Goal: Information Seeking & Learning: Learn about a topic

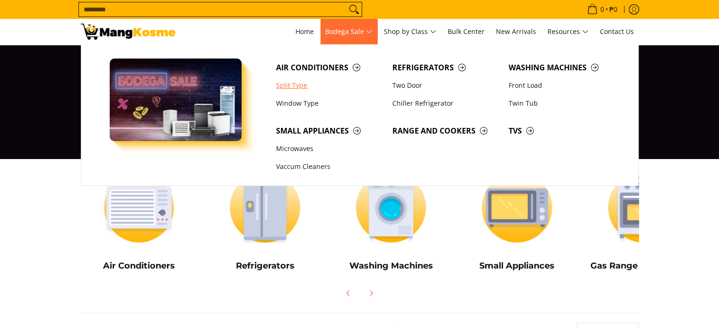
click at [290, 85] on link "Split Type" at bounding box center [329, 86] width 116 height 18
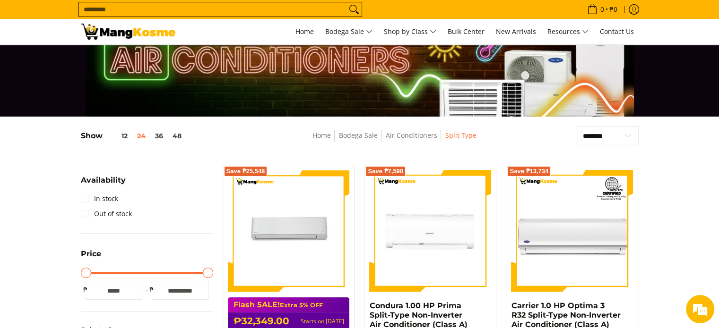
scroll to position [36, 0]
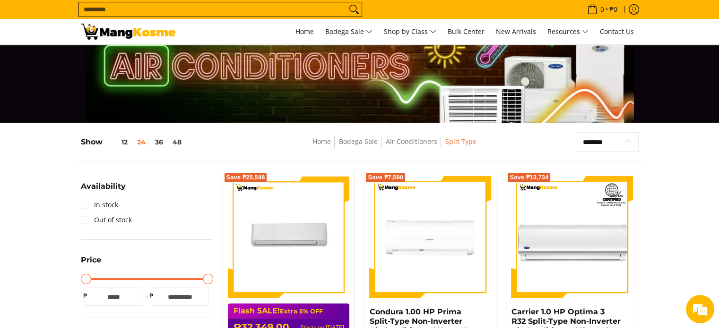
drag, startPoint x: 613, startPoint y: 139, endPoint x: 624, endPoint y: 142, distance: 11.2
click at [613, 139] on select "**********" at bounding box center [608, 142] width 62 height 20
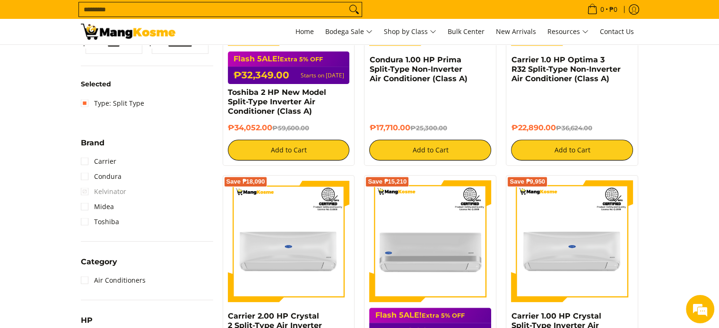
scroll to position [43, 0]
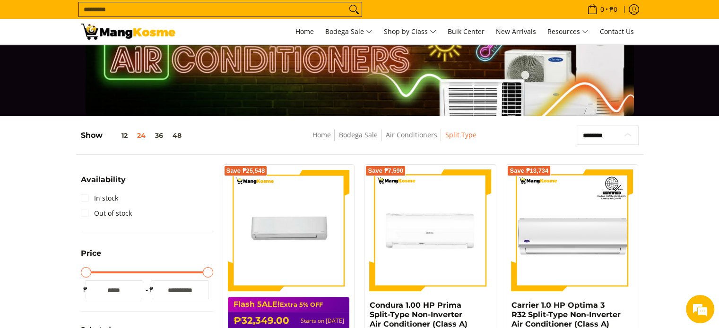
click at [613, 136] on select "**********" at bounding box center [608, 136] width 62 height 20
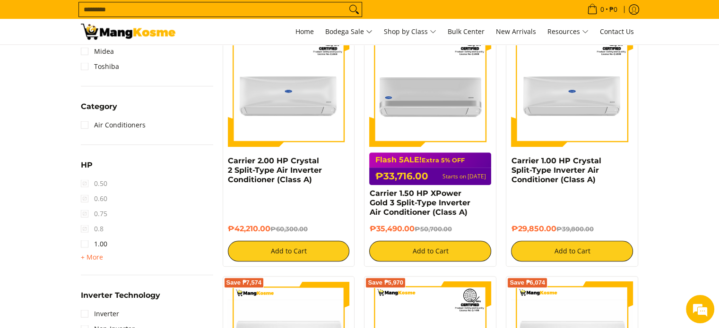
scroll to position [457, 0]
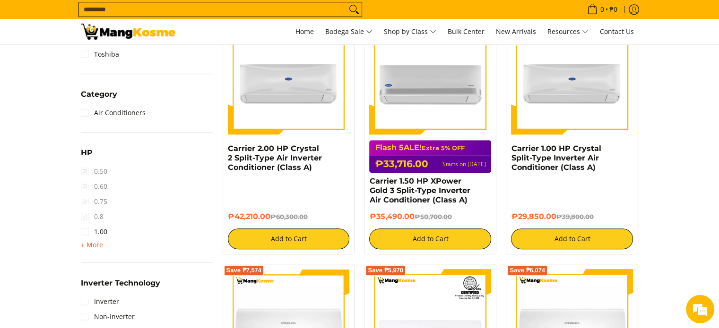
click at [95, 249] on span "+ More - Less" at bounding box center [92, 245] width 22 height 11
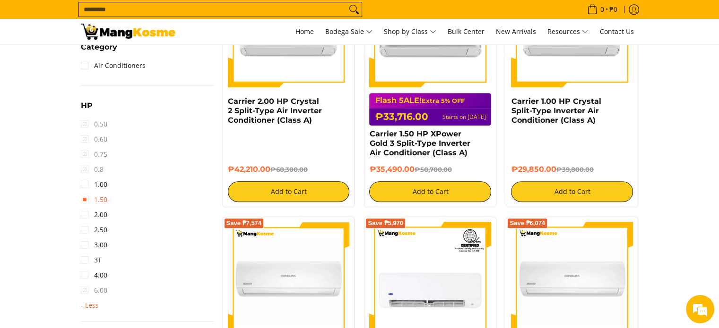
click at [104, 204] on link "1.50" at bounding box center [94, 199] width 26 height 15
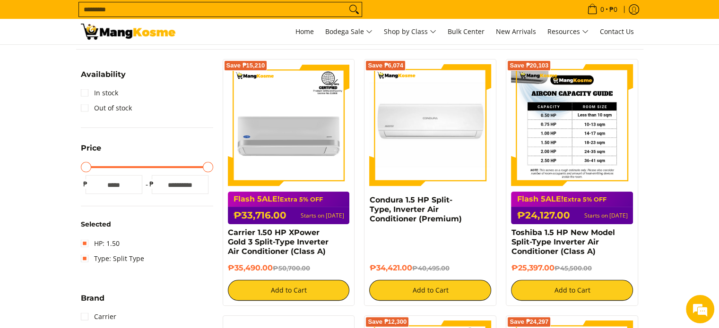
scroll to position [123, 0]
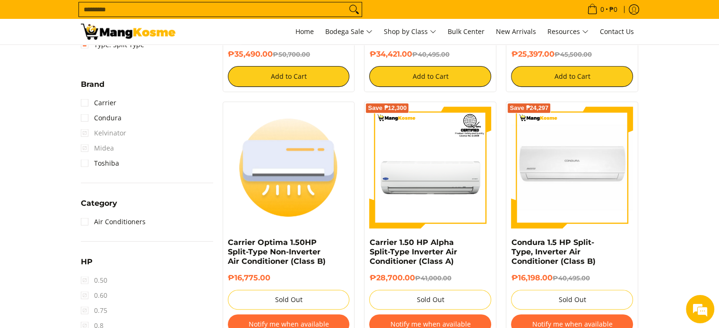
click at [702, 108] on section "**********" at bounding box center [359, 328] width 719 height 1062
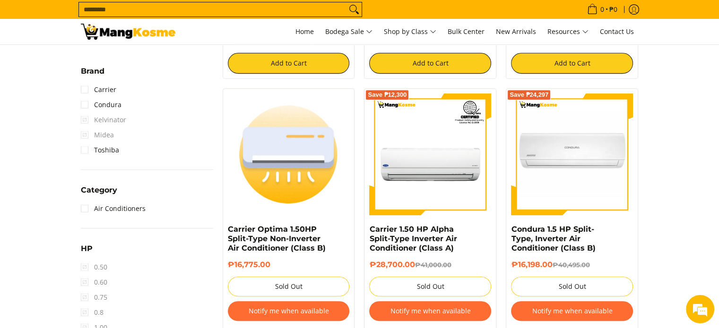
click at [709, 112] on section "**********" at bounding box center [359, 315] width 719 height 1062
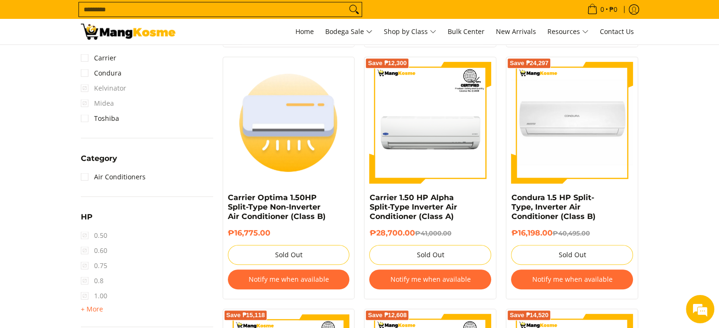
click at [711, 119] on section "**********" at bounding box center [359, 283] width 719 height 1062
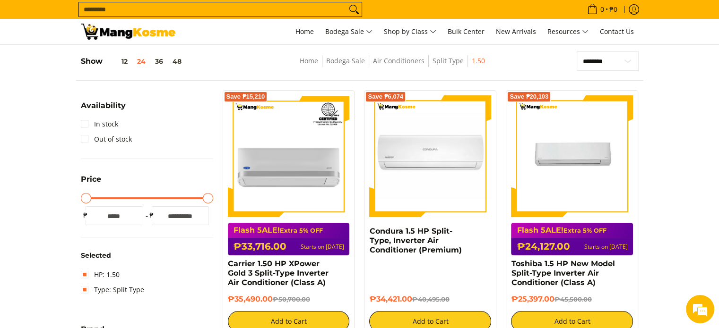
scroll to position [112, 0]
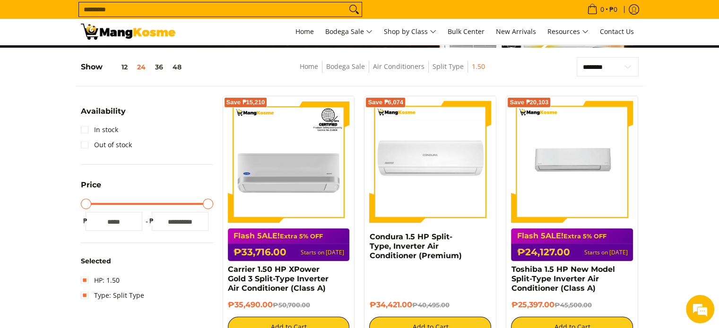
drag, startPoint x: 659, startPoint y: 77, endPoint x: 674, endPoint y: 69, distance: 17.3
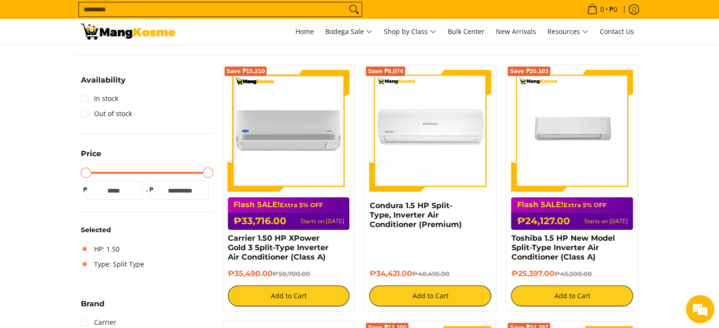
scroll to position [159, 0]
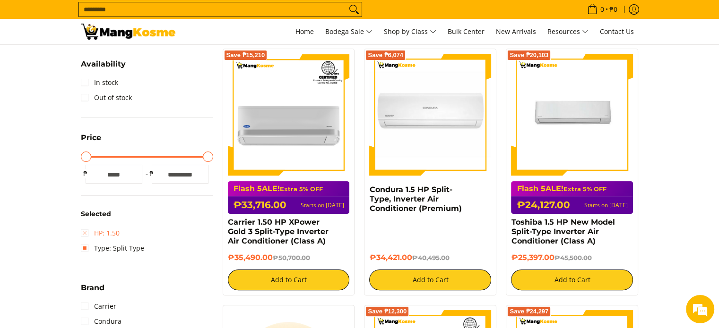
click at [93, 233] on link "HP: 1.50" at bounding box center [100, 233] width 39 height 15
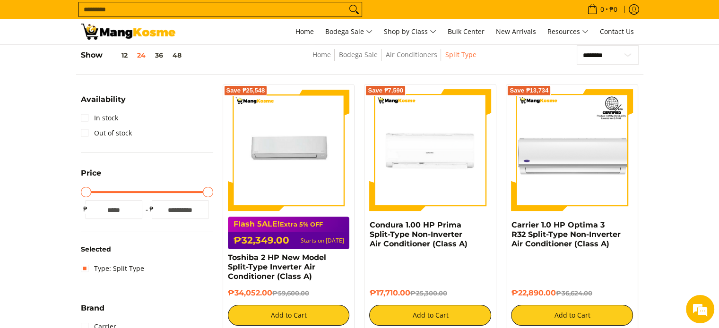
scroll to position [411, 0]
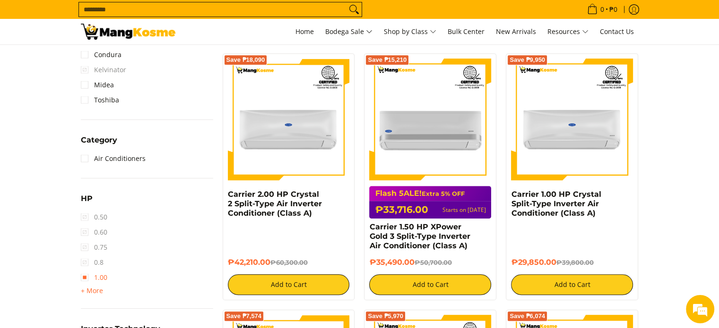
click at [87, 274] on link "1.00" at bounding box center [94, 277] width 26 height 15
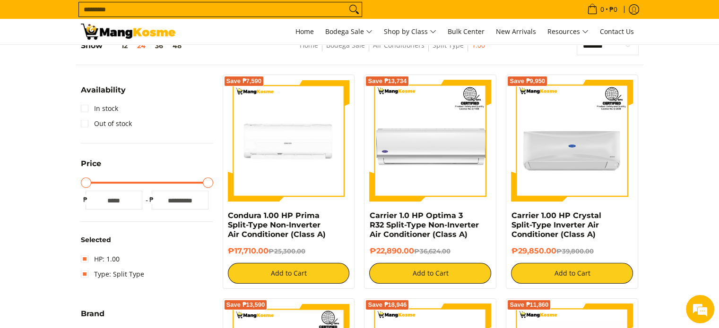
scroll to position [123, 0]
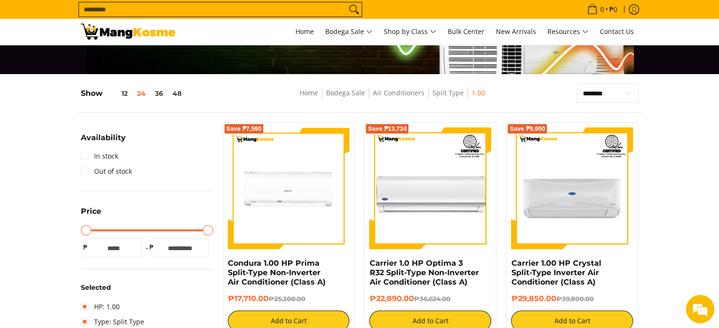
scroll to position [138, 0]
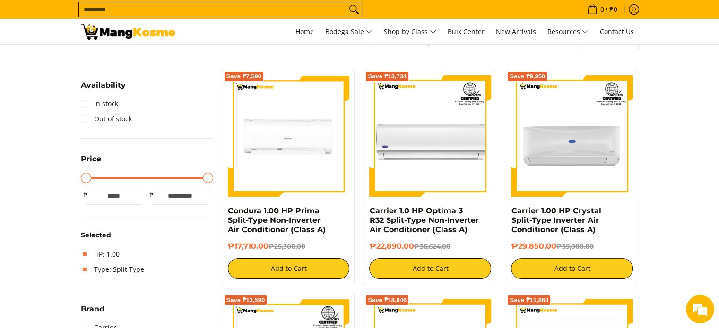
drag, startPoint x: 669, startPoint y: 117, endPoint x: 681, endPoint y: 86, distance: 32.3
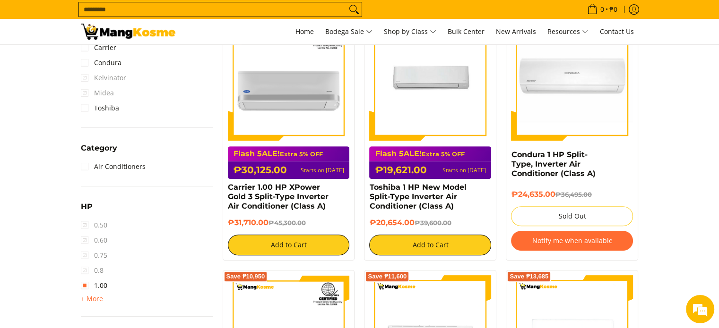
scroll to position [450, 0]
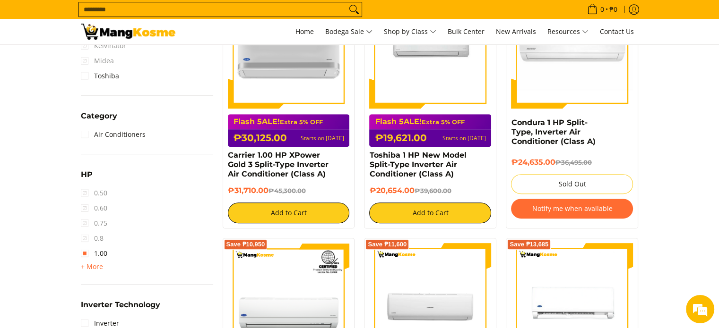
drag, startPoint x: 694, startPoint y: 124, endPoint x: 696, endPoint y: 115, distance: 9.6
click at [696, 115] on section "**********" at bounding box center [359, 226] width 719 height 1034
drag, startPoint x: 718, startPoint y: 113, endPoint x: 726, endPoint y: 131, distance: 18.9
click at [718, 130] on html "Skip to Main Content Home Bodega Sale Shop by Class Bulk Center New Arrivals Re…" at bounding box center [359, 288] width 719 height 1477
drag, startPoint x: 701, startPoint y: 124, endPoint x: 702, endPoint y: 106, distance: 18.0
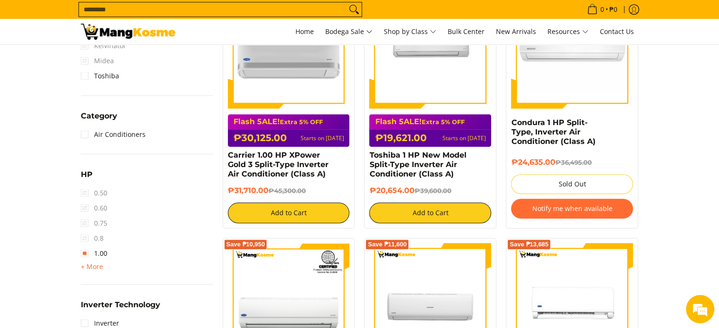
click at [702, 106] on section "**********" at bounding box center [359, 226] width 719 height 1034
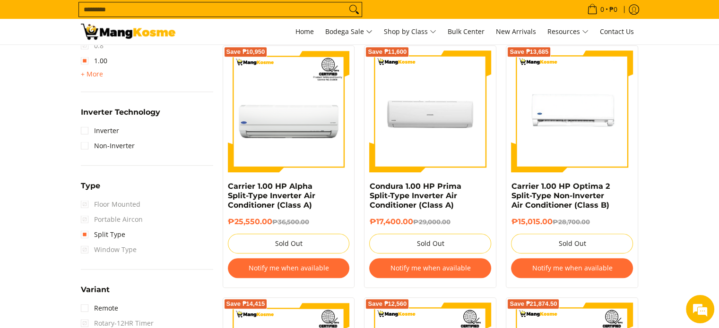
scroll to position [0, 0]
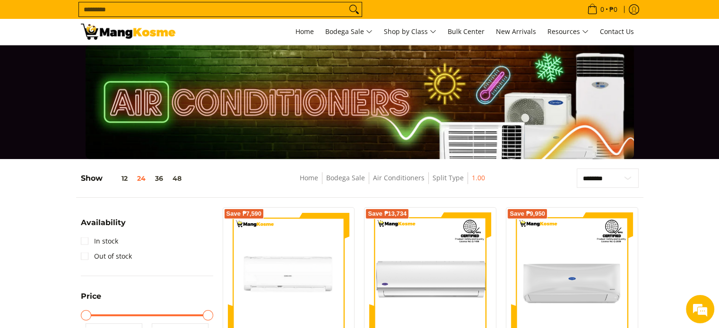
drag, startPoint x: 658, startPoint y: 187, endPoint x: 675, endPoint y: 183, distance: 17.4
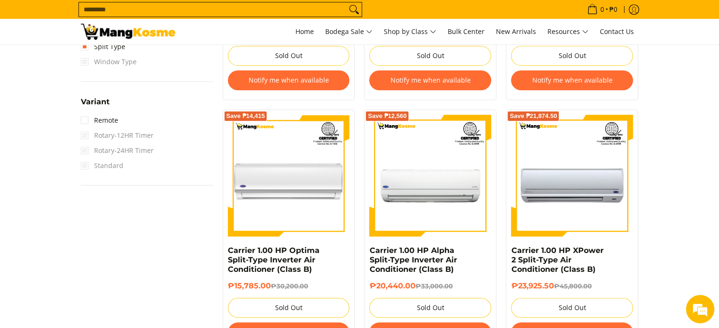
scroll to position [23, 0]
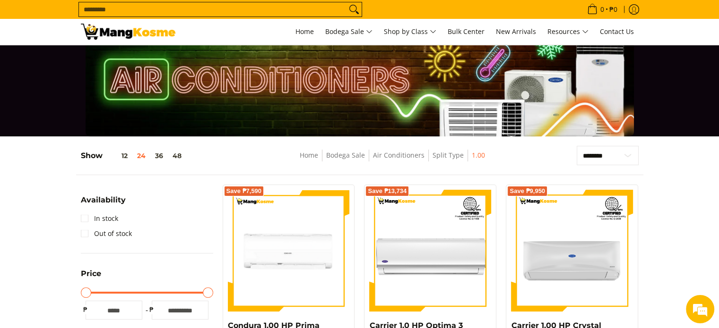
drag, startPoint x: 647, startPoint y: 145, endPoint x: 693, endPoint y: 122, distance: 51.6
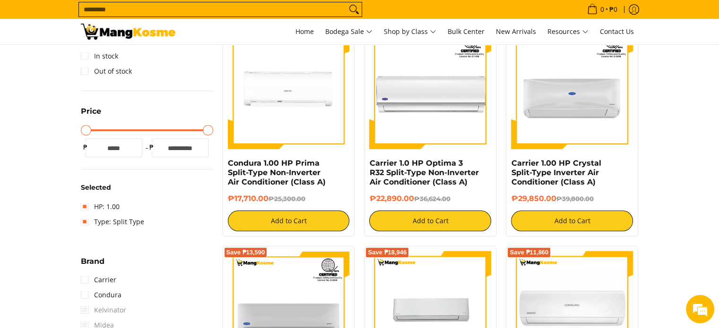
scroll to position [130, 0]
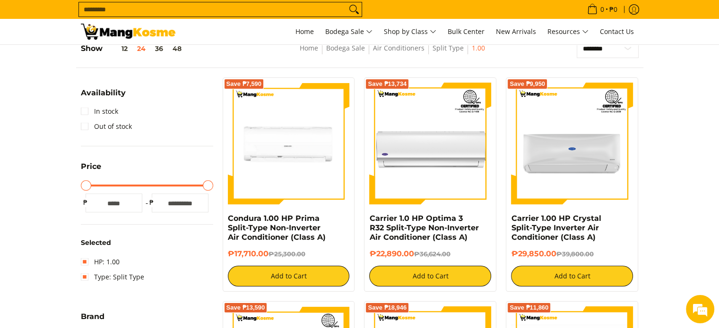
drag, startPoint x: 682, startPoint y: 115, endPoint x: 707, endPoint y: 112, distance: 24.7
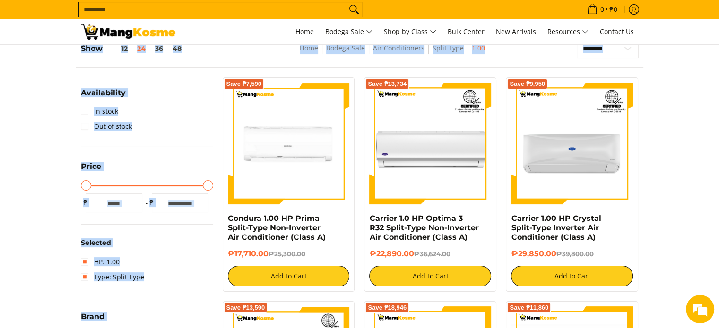
scroll to position [0, 0]
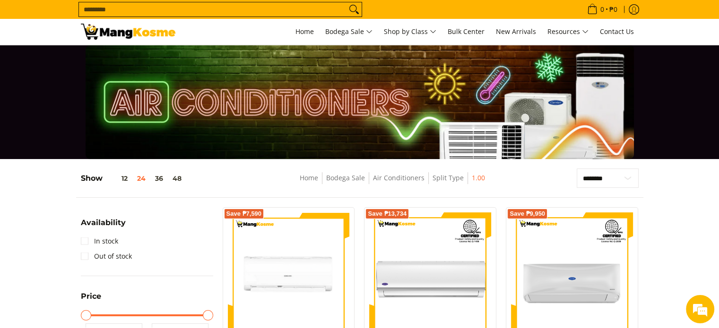
drag, startPoint x: 664, startPoint y: 172, endPoint x: 673, endPoint y: 194, distance: 23.7
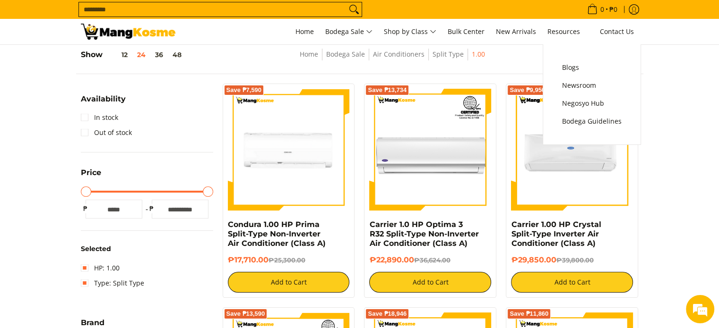
scroll to position [189, 0]
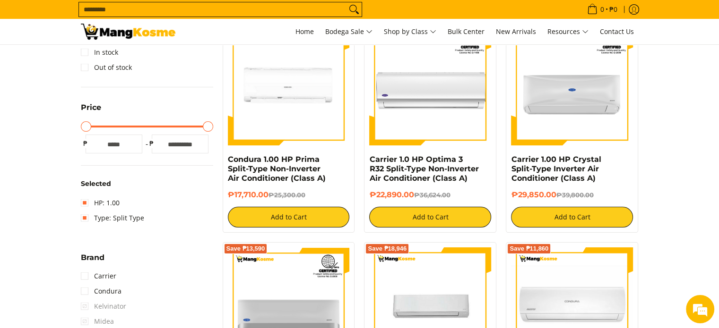
drag, startPoint x: 678, startPoint y: 95, endPoint x: 705, endPoint y: 79, distance: 30.7
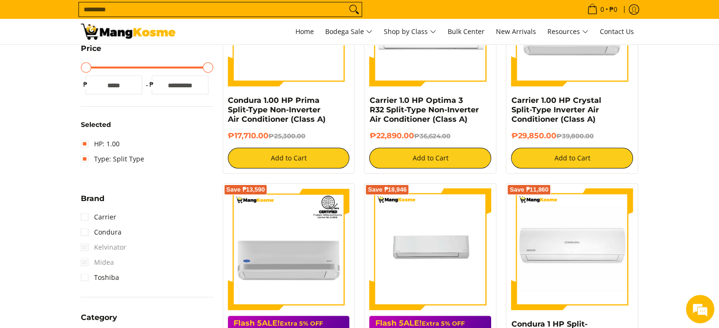
scroll to position [165, 0]
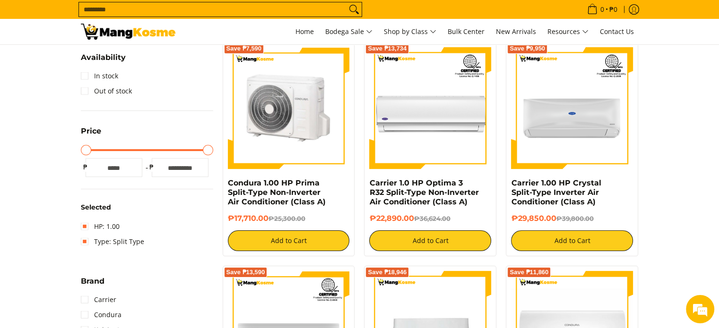
click at [302, 104] on img at bounding box center [289, 108] width 122 height 122
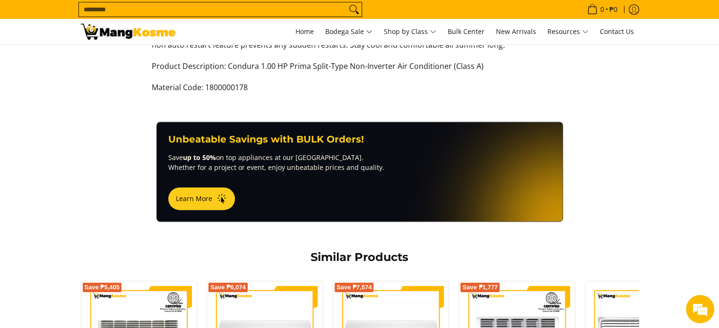
scroll to position [395, 0]
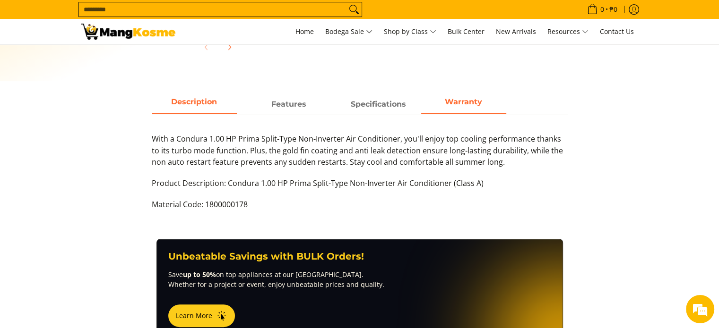
click at [457, 99] on span "Warranty" at bounding box center [463, 104] width 85 height 17
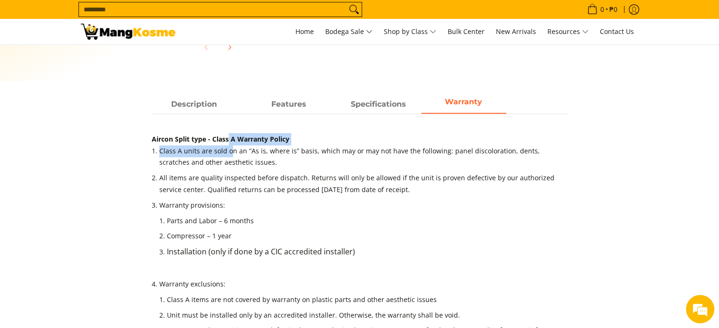
drag, startPoint x: 229, startPoint y: 143, endPoint x: 237, endPoint y: 172, distance: 30.4
click at [236, 168] on div "Aircon Split type - Class A Warranty Policy Class A units are sold on an “As is…" at bounding box center [360, 258] width 416 height 251
click at [237, 173] on li "All items are quality inspected before dispatch. Returns will only be allowed i…" at bounding box center [363, 186] width 408 height 27
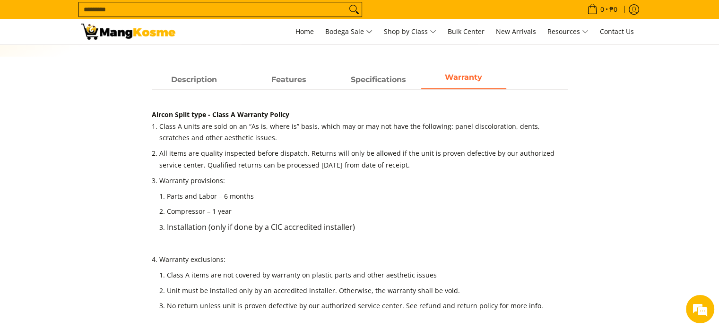
scroll to position [431, 0]
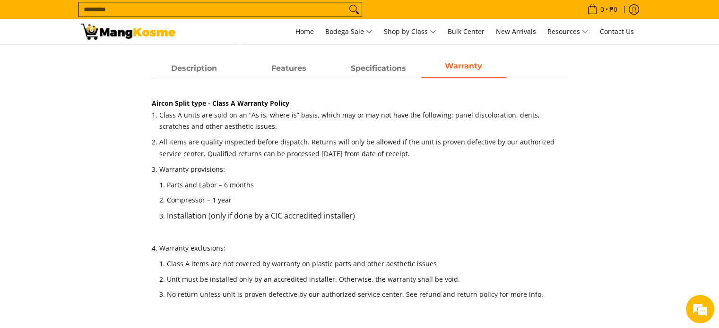
drag, startPoint x: 512, startPoint y: 155, endPoint x: 335, endPoint y: 164, distance: 177.9
click at [326, 176] on ol "Parts and Labor – 6 months Compressor – 1 year Installation (only if done by a …" at bounding box center [363, 207] width 408 height 63
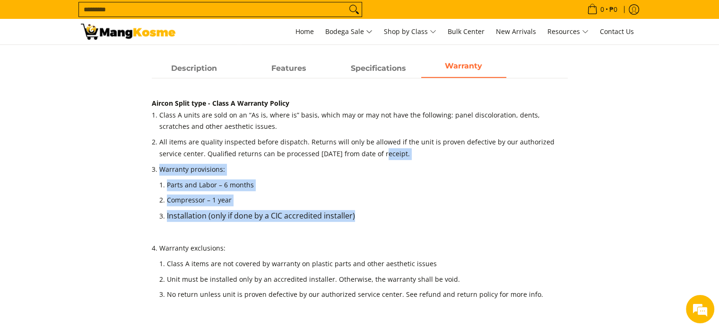
drag, startPoint x: 365, startPoint y: 156, endPoint x: 440, endPoint y: 234, distance: 107.6
click at [440, 234] on ol "Class A units are sold on an “As is, where is” basis, which may or may not have…" at bounding box center [360, 215] width 416 height 211
click at [440, 234] on li "Installation (only if done by a CIC accredited installer)" at bounding box center [363, 222] width 393 height 25
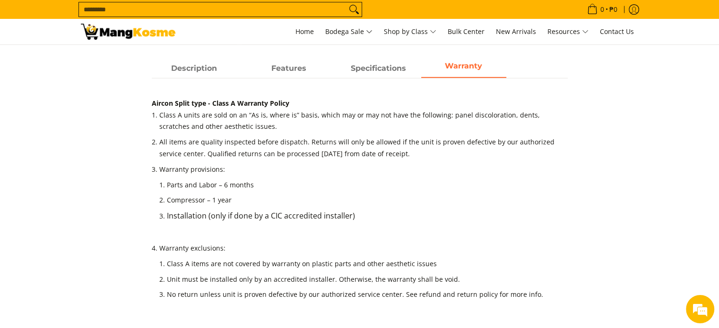
click at [440, 234] on li "Installation (only if done by a CIC accredited installer)" at bounding box center [363, 222] width 393 height 25
click at [422, 228] on li "Warranty provisions: Parts and Labor – 6 months Compressor – 1 year Installatio…" at bounding box center [363, 203] width 408 height 79
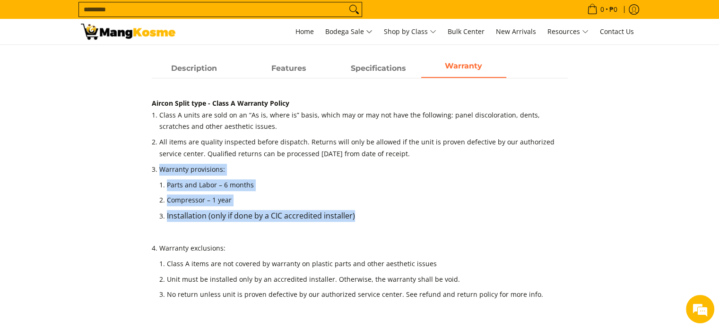
click at [422, 229] on p "Installation (only if done by a CIC accredited installer)" at bounding box center [363, 220] width 393 height 21
